Goal: Communication & Community: Answer question/provide support

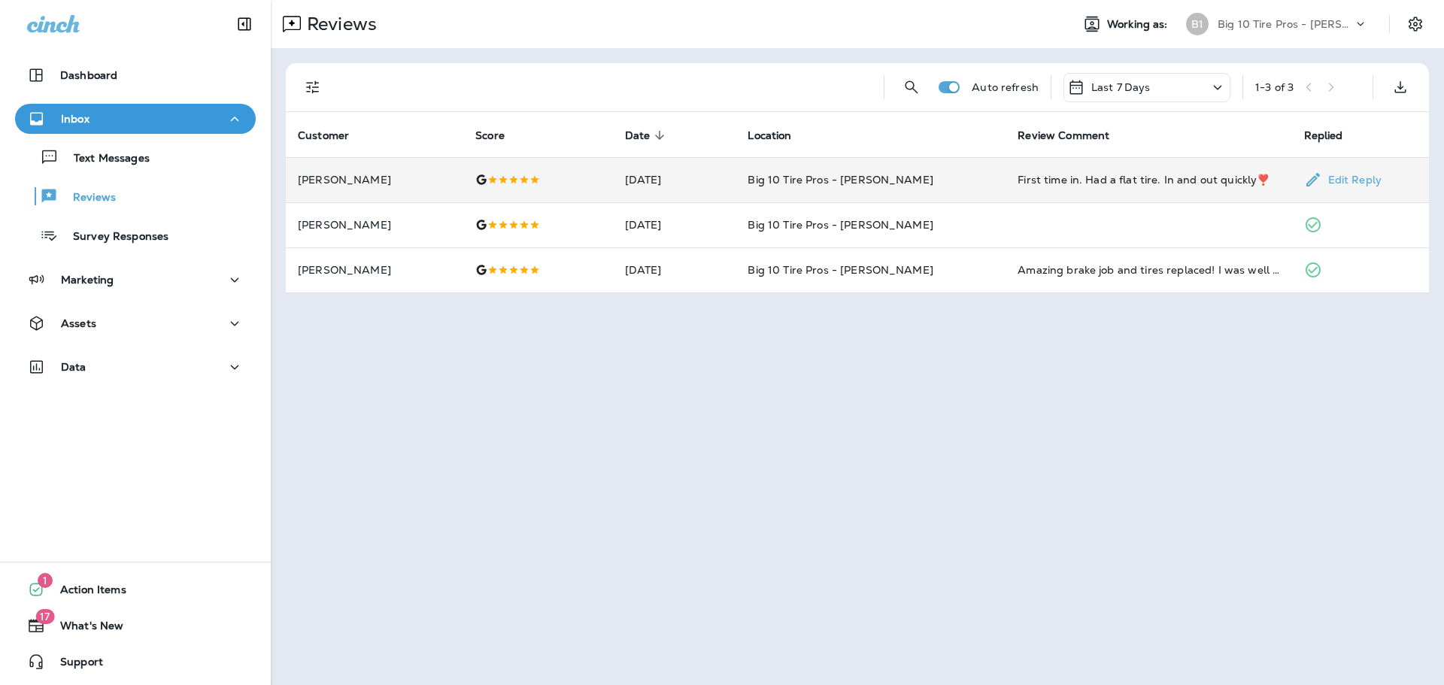
click at [1128, 177] on div "First time in. Had a flat tire. In and out quickly❣️" at bounding box center [1149, 179] width 262 height 15
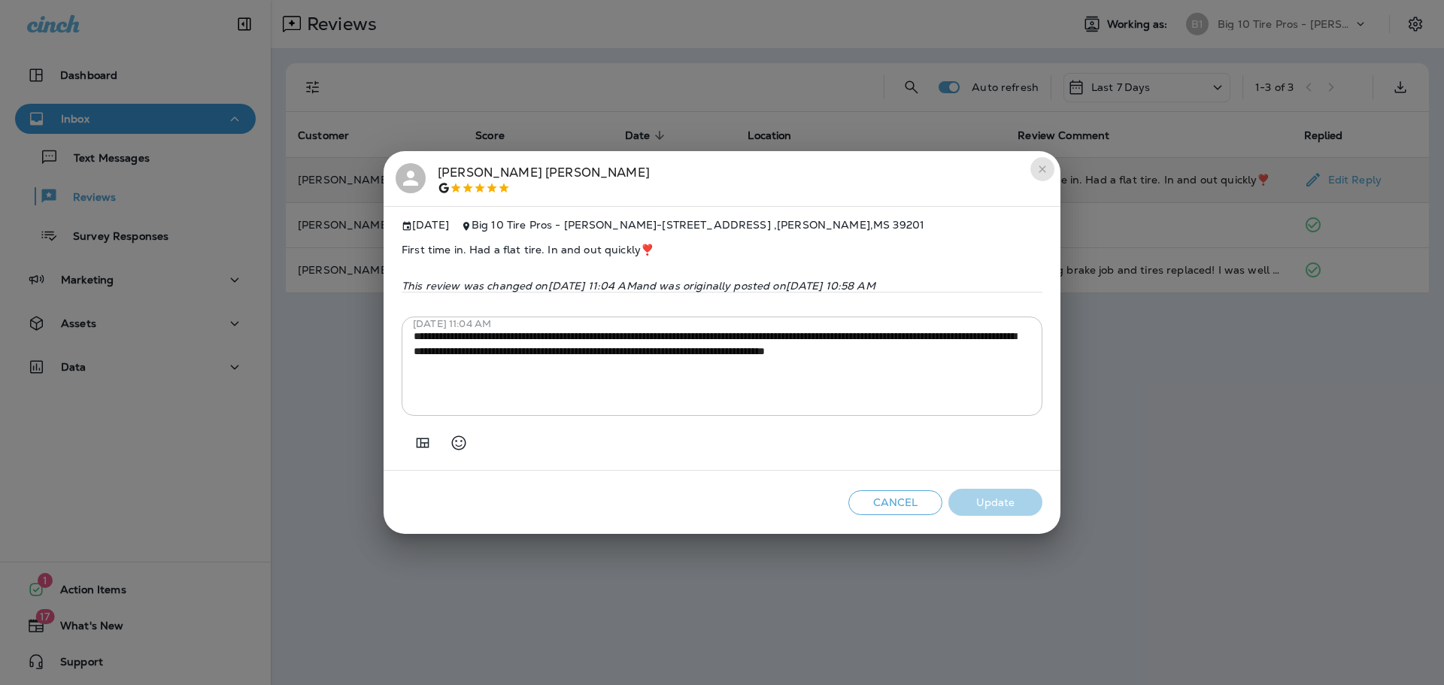
click at [1046, 163] on icon "close" at bounding box center [1043, 169] width 12 height 12
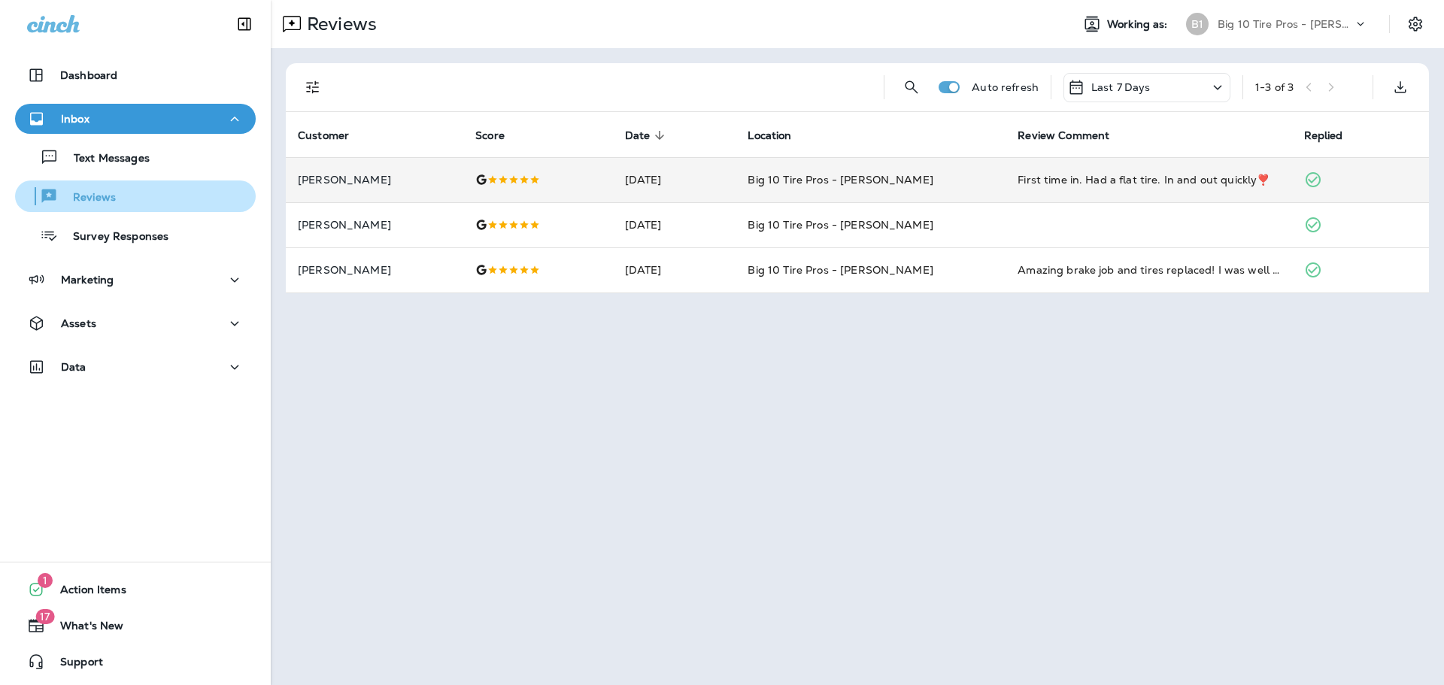
click at [96, 197] on p "Reviews" at bounding box center [87, 198] width 58 height 14
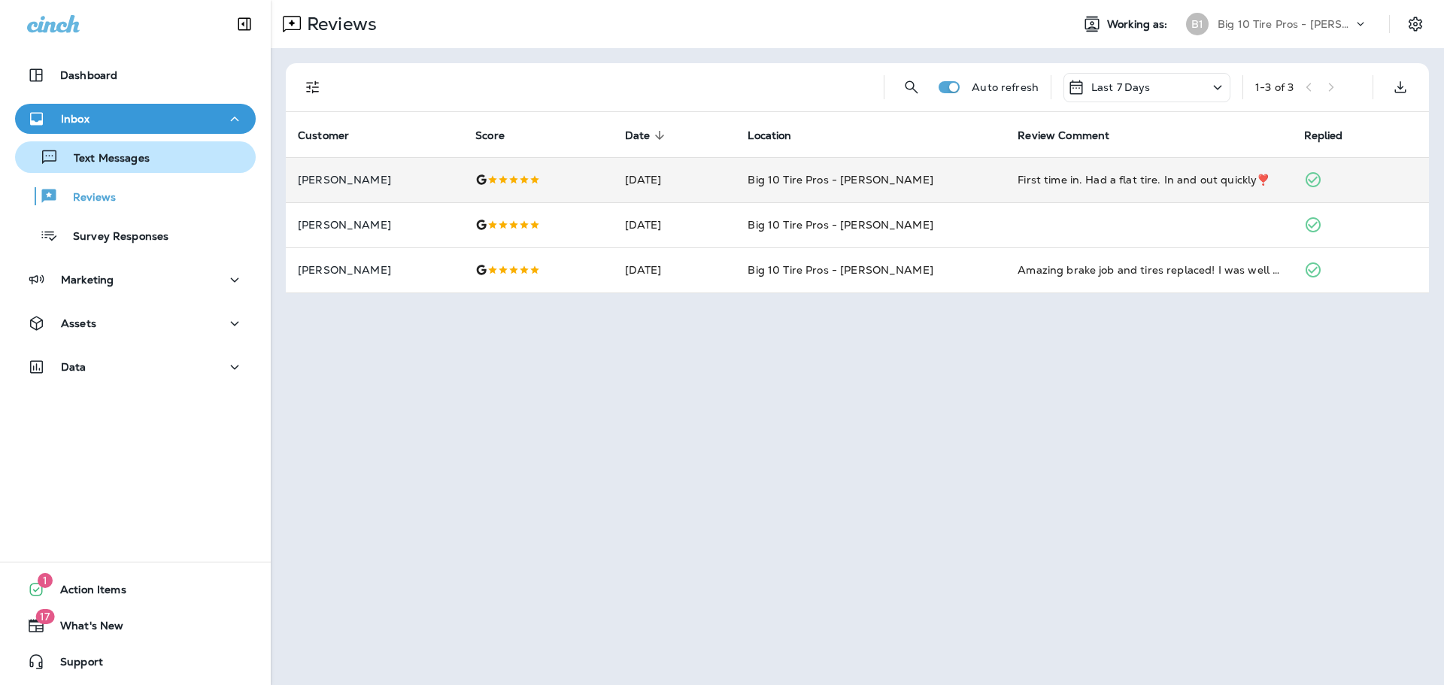
click at [117, 152] on p "Text Messages" at bounding box center [104, 159] width 91 height 14
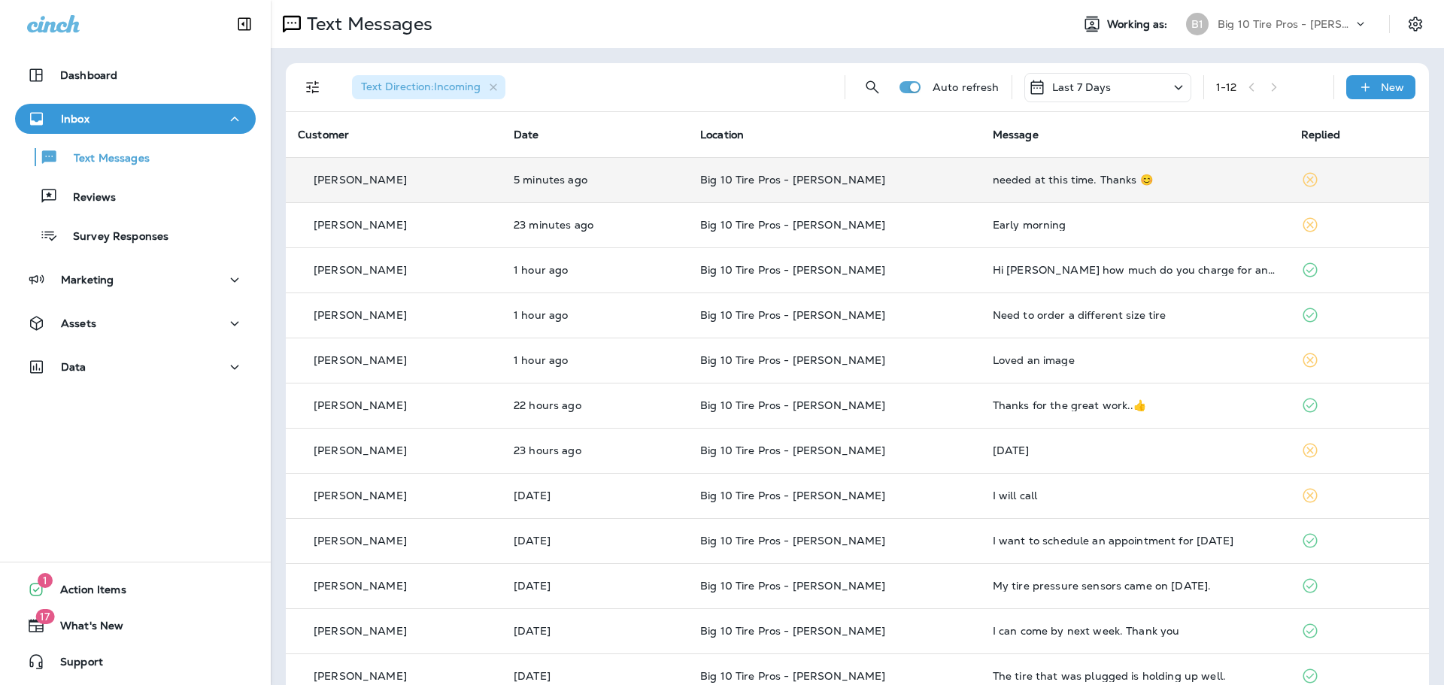
click at [1060, 182] on div "needed at this time. Thanks 😊" at bounding box center [1135, 180] width 284 height 12
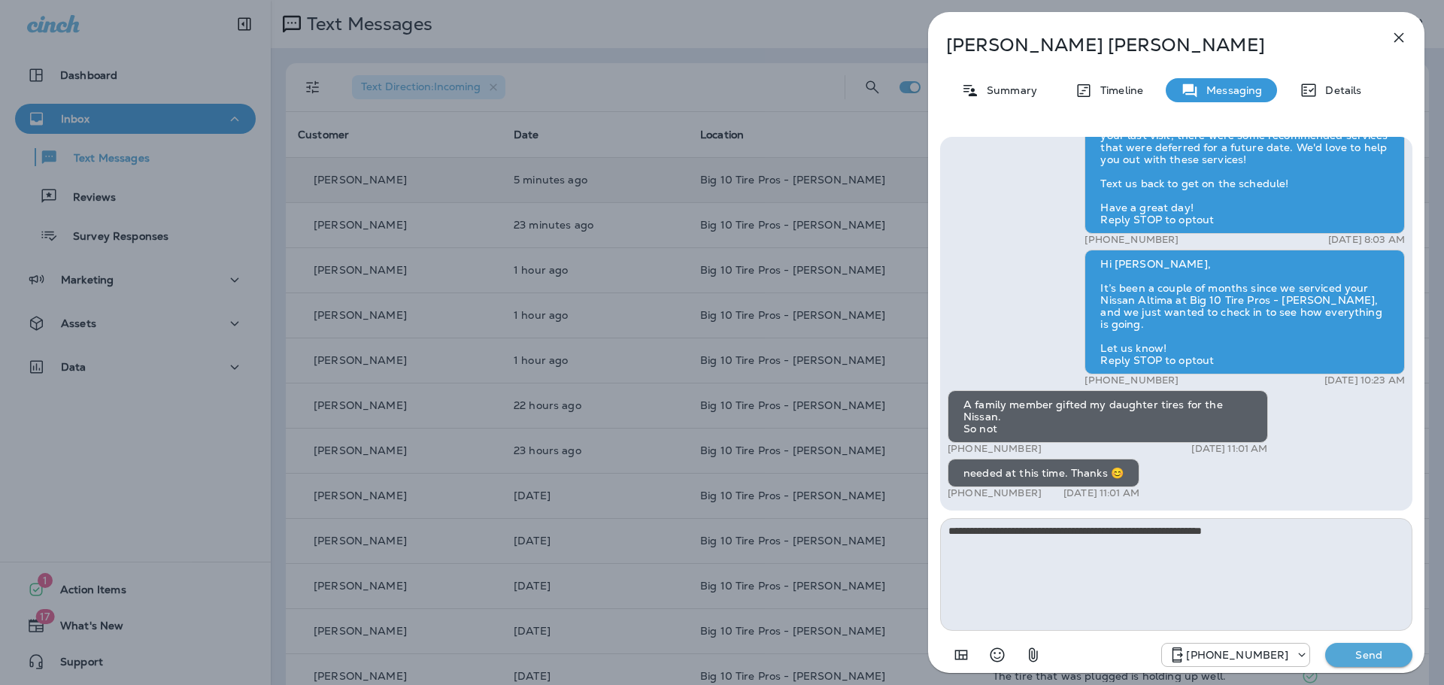
type textarea "**********"
click at [1365, 664] on button "Send" at bounding box center [1369, 655] width 87 height 24
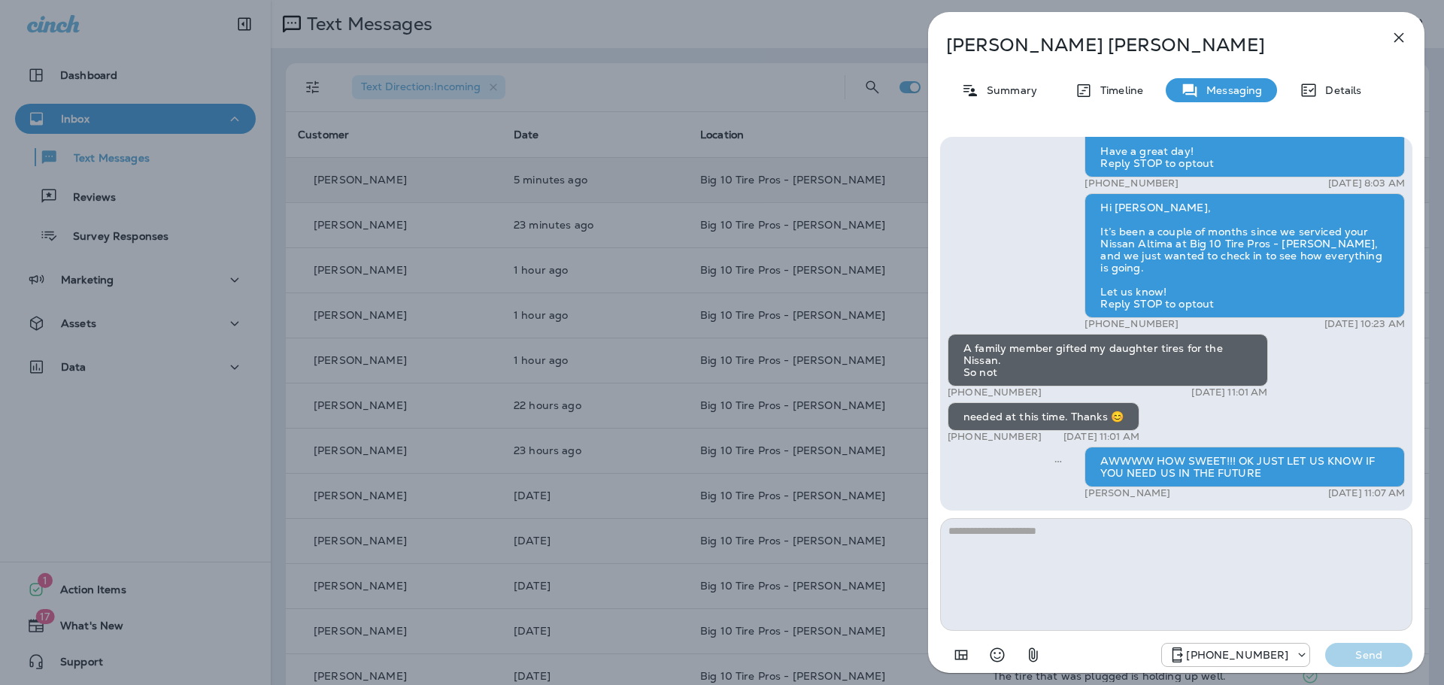
click at [1401, 33] on icon "button" at bounding box center [1399, 38] width 18 height 18
